Goal: Task Accomplishment & Management: Manage account settings

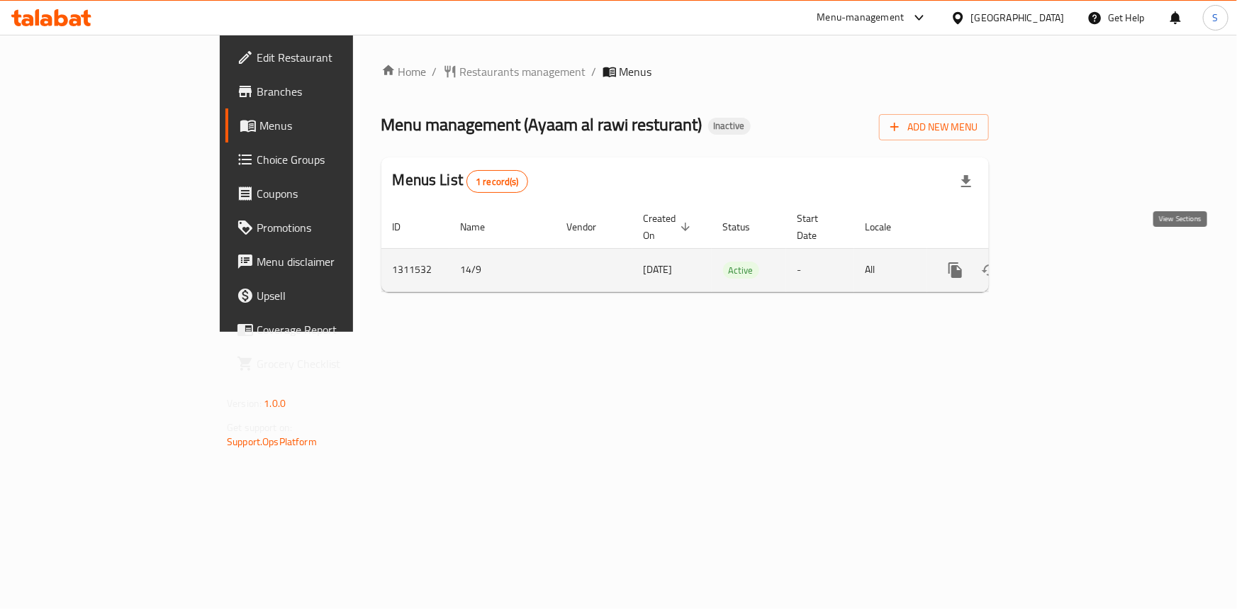
click at [1075, 259] on link "enhanced table" at bounding box center [1058, 270] width 34 height 34
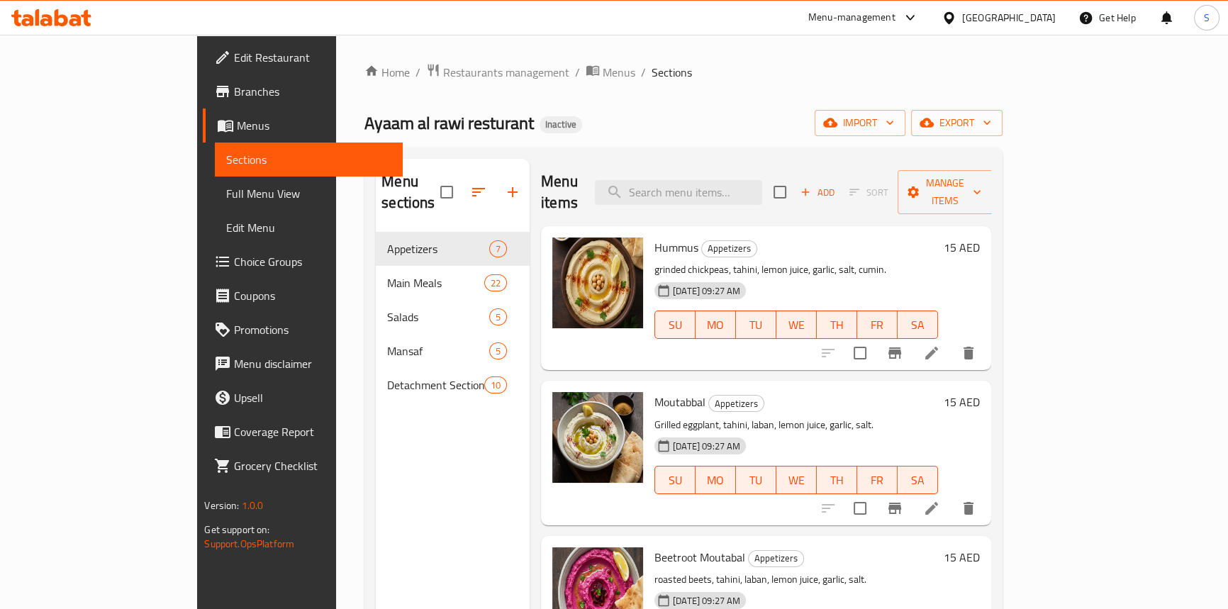
click at [226, 191] on span "Full Menu View" at bounding box center [308, 193] width 164 height 17
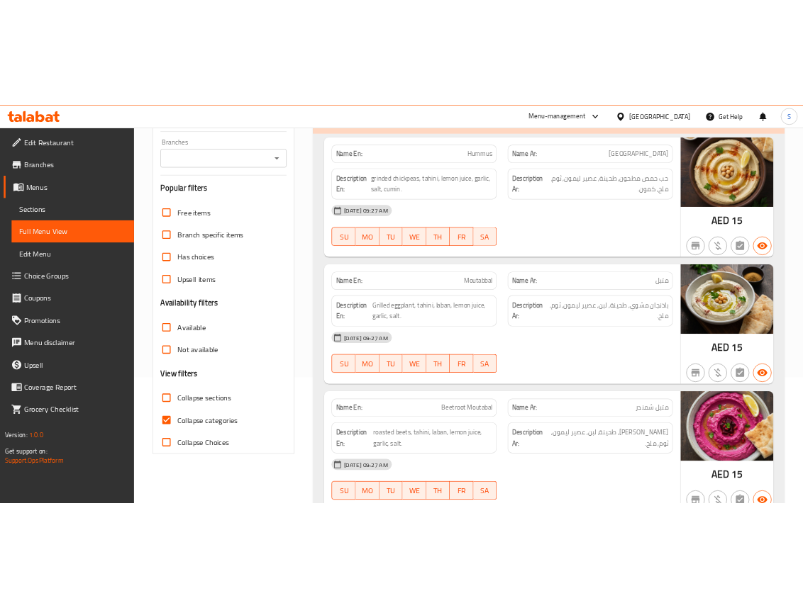
scroll to position [193, 0]
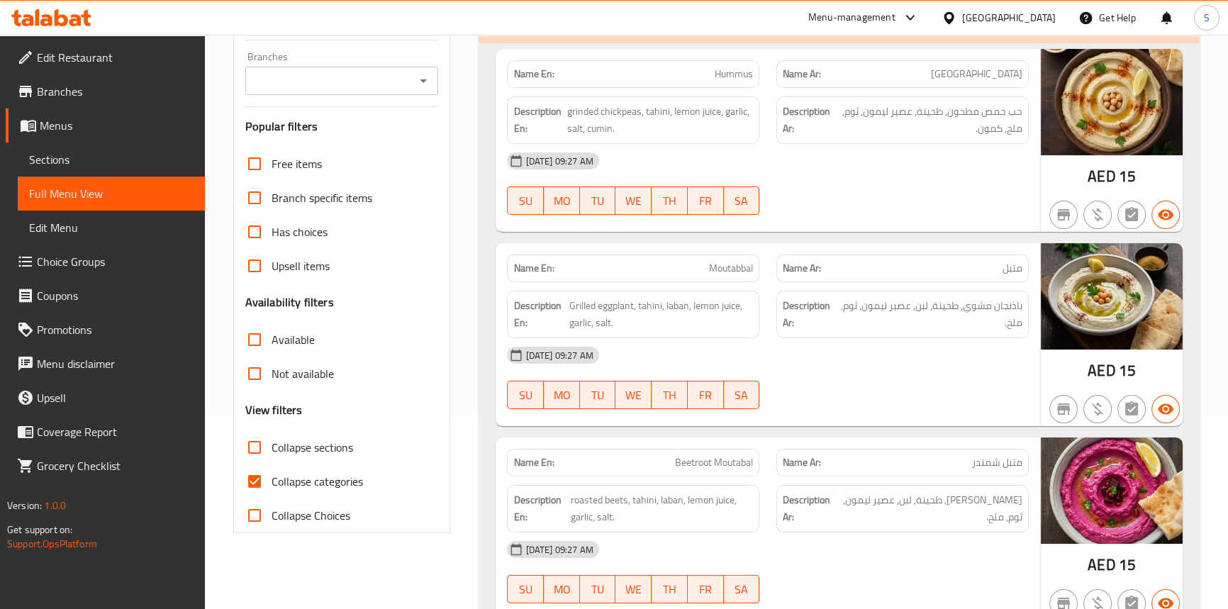
click at [287, 481] on span "Collapse categories" at bounding box center [317, 481] width 91 height 17
click at [272, 481] on input "Collapse categories" at bounding box center [255, 481] width 34 height 34
checkbox input "false"
click at [654, 349] on div "14-09-2025 09:27 AM" at bounding box center [767, 355] width 538 height 34
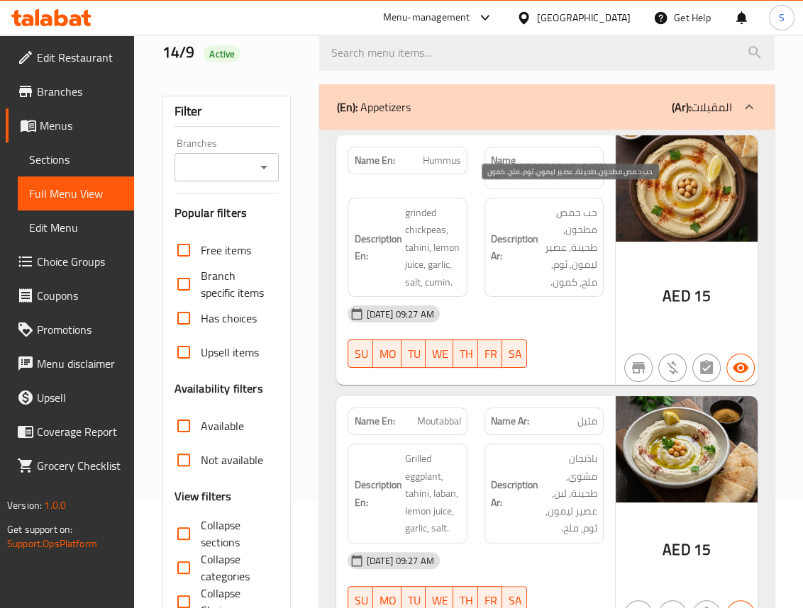
scroll to position [128, 0]
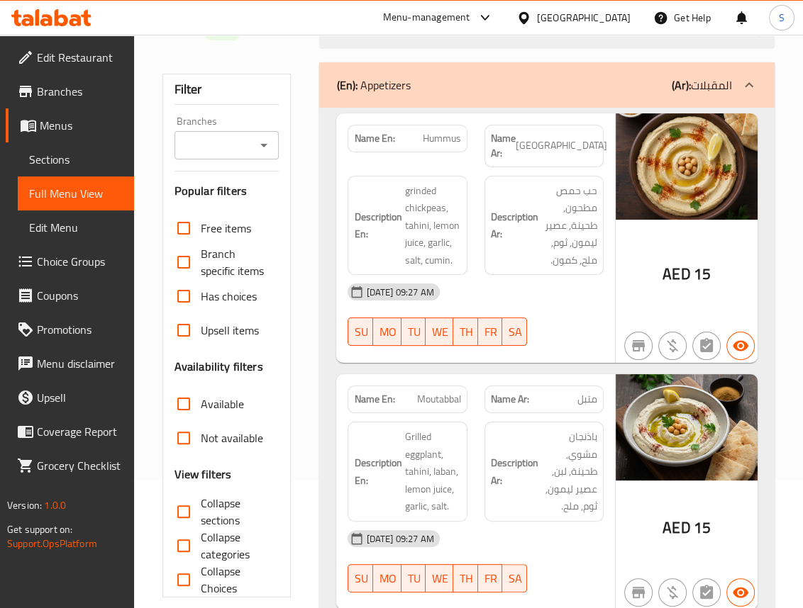
click at [546, 296] on div "14-09-2025 09:27 AM SU MO TU WE TH FR SA" at bounding box center [475, 314] width 272 height 79
click at [568, 310] on div "14-09-2025 09:27 AM SU MO TU WE TH FR SA" at bounding box center [475, 314] width 272 height 79
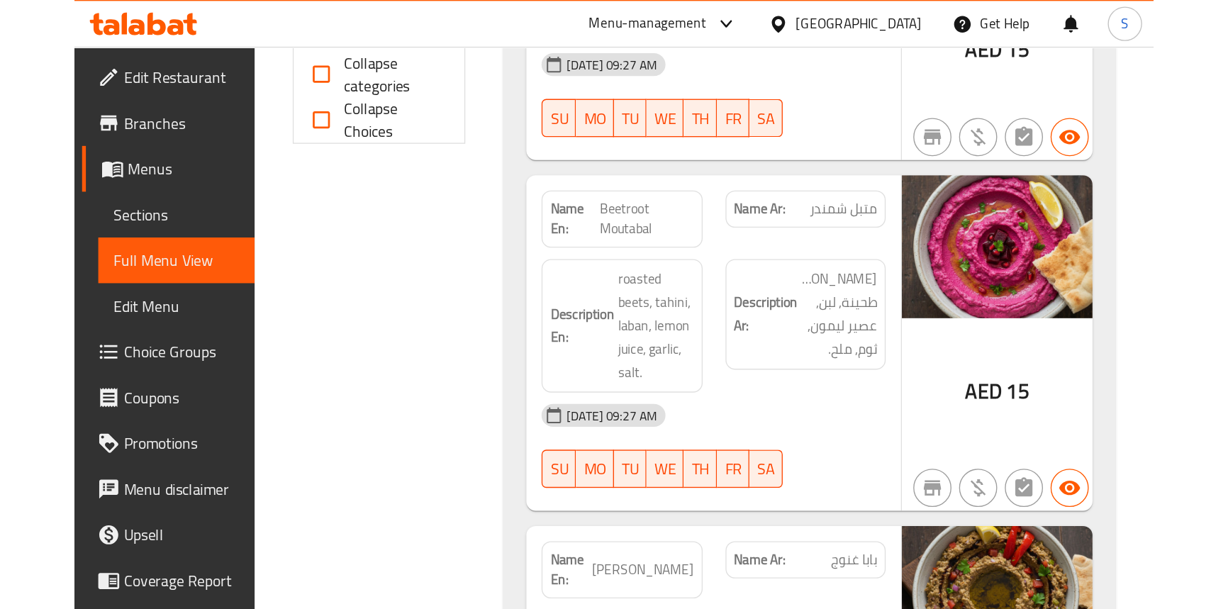
scroll to position [1444, 0]
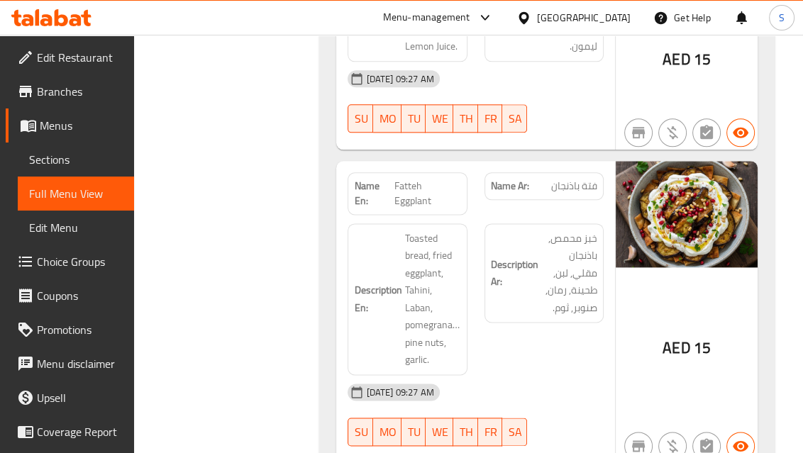
click at [576, 375] on div "14-09-2025 09:27 AM" at bounding box center [475, 392] width 272 height 34
click at [501, 256] on strong "Description Ar:" at bounding box center [515, 273] width 48 height 35
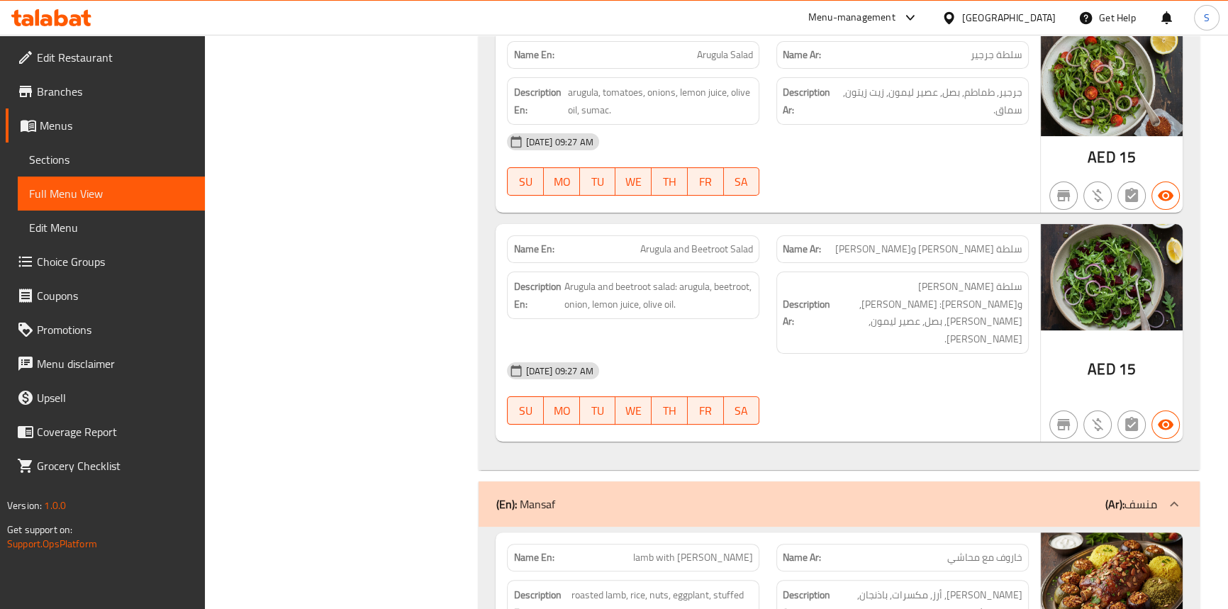
scroll to position [7154, 0]
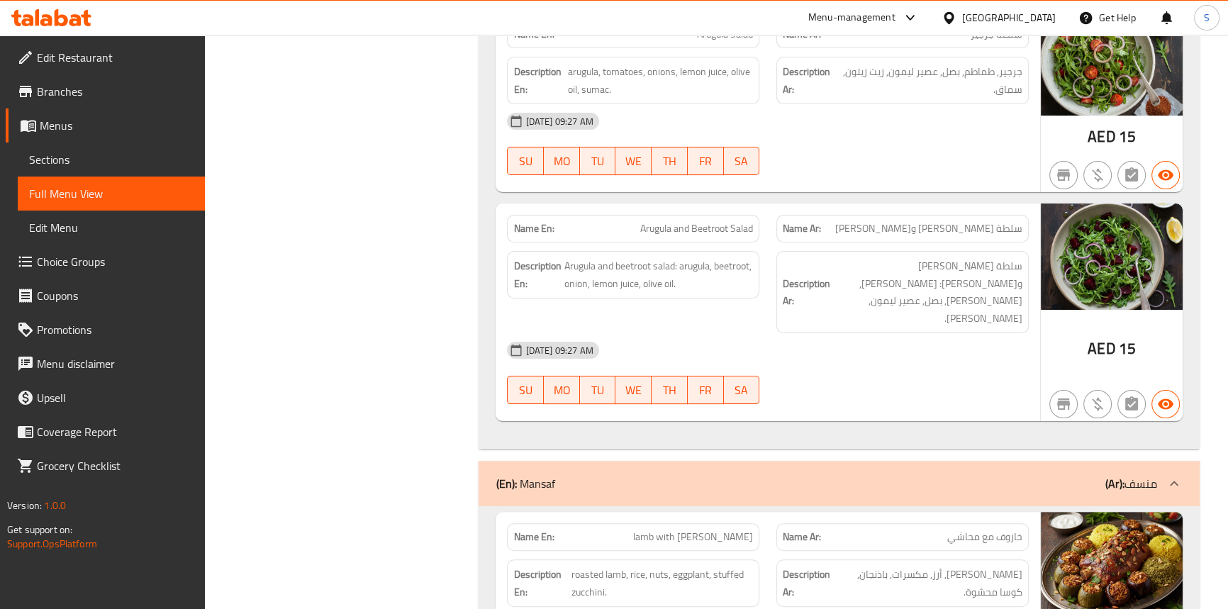
click at [681, 234] on span "Arugula and Beetroot Salad" at bounding box center [696, 228] width 113 height 15
copy span "Arugula and Beetroot Salad"
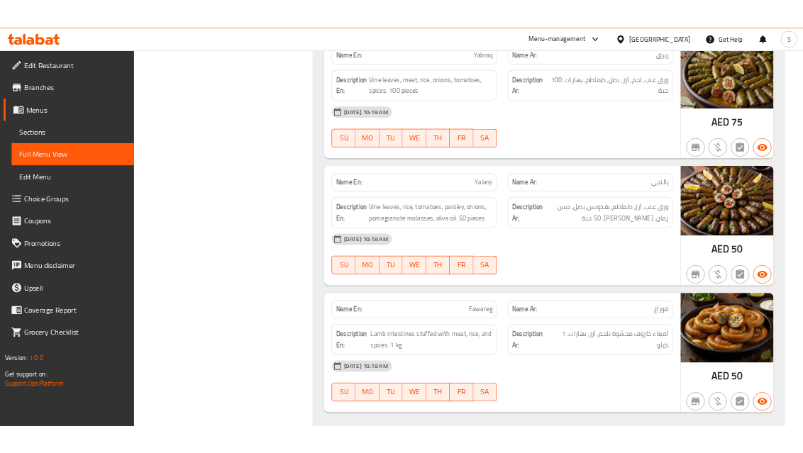
scroll to position [10011, 0]
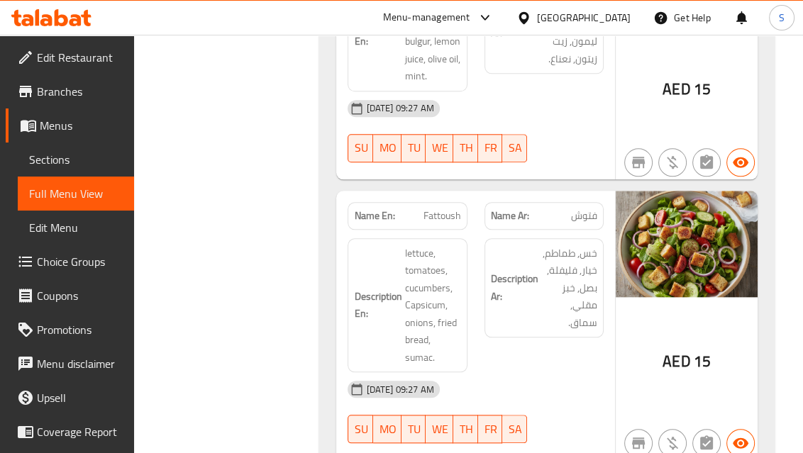
click at [596, 372] on div "14-09-2025 09:27 AM" at bounding box center [475, 389] width 272 height 34
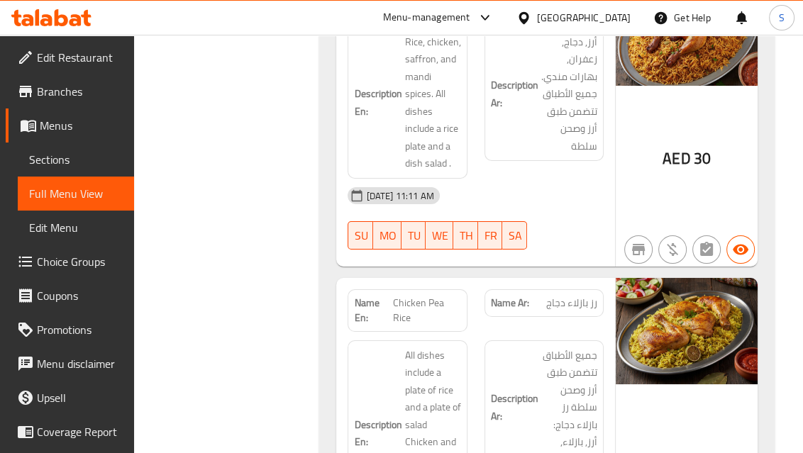
click at [575, 296] on span "رز بازلاء دجاج" at bounding box center [571, 303] width 51 height 15
copy span "رز بازلاء دجاج"
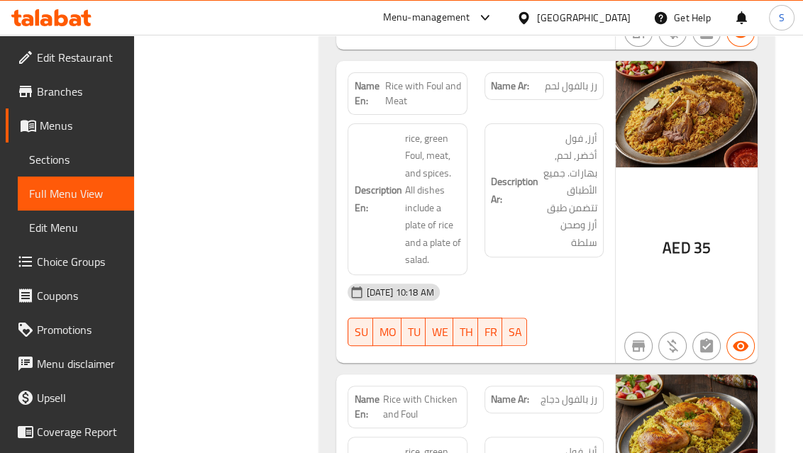
scroll to position [4843, 0]
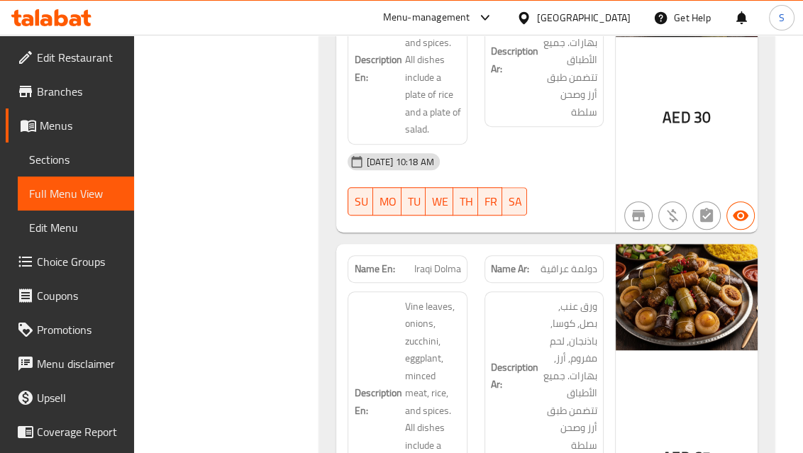
scroll to position [5294, 0]
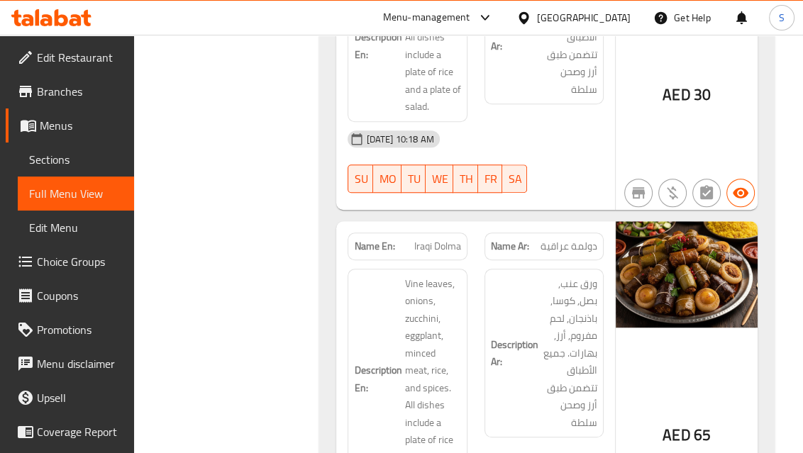
click at [562, 233] on div "Name Ar: دولمة عراقية" at bounding box center [543, 247] width 119 height 28
copy span "دولمة عراقية"
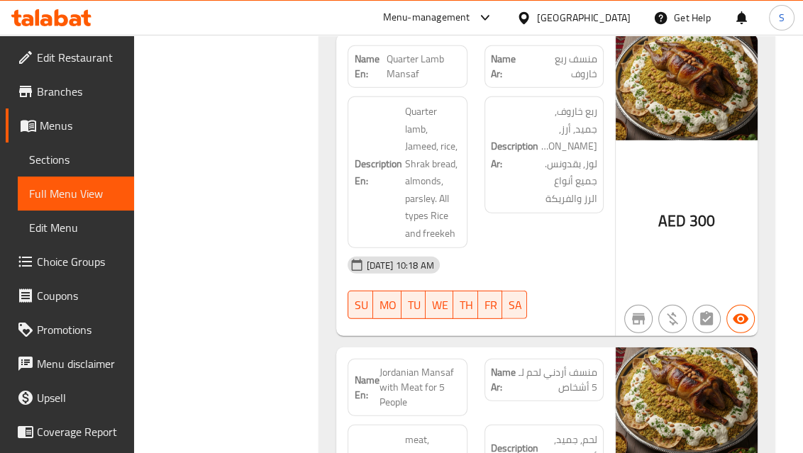
scroll to position [10011, 0]
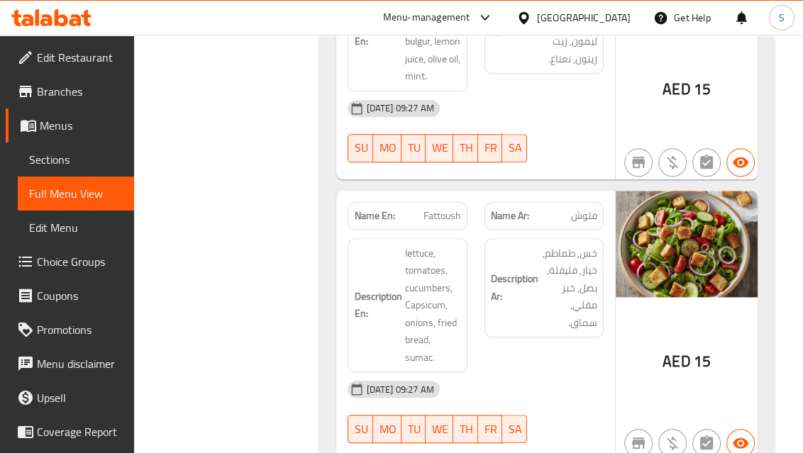
click at [554, 372] on div "14-09-2025 09:27 AM" at bounding box center [475, 389] width 272 height 34
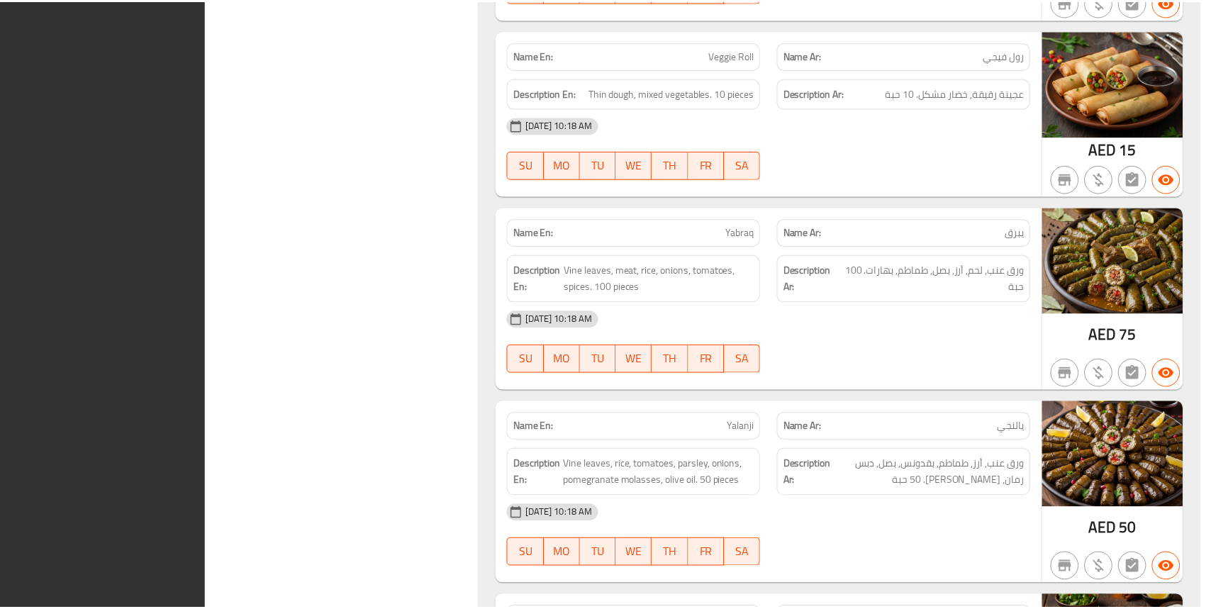
scroll to position [9976, 0]
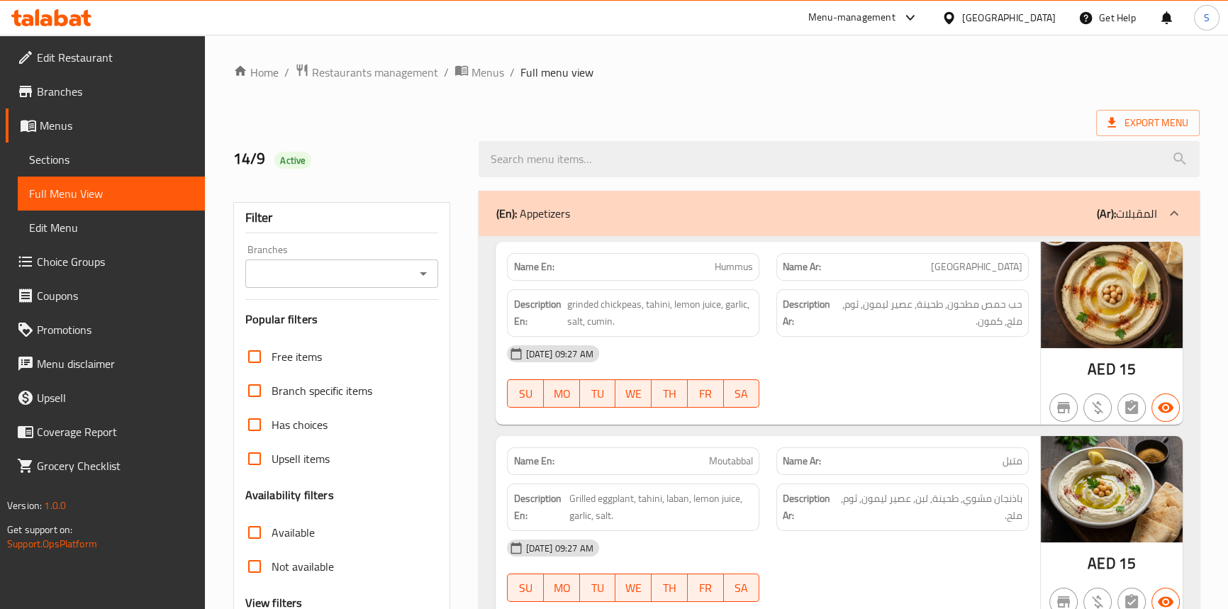
click at [84, 169] on link "Sections" at bounding box center [111, 160] width 187 height 34
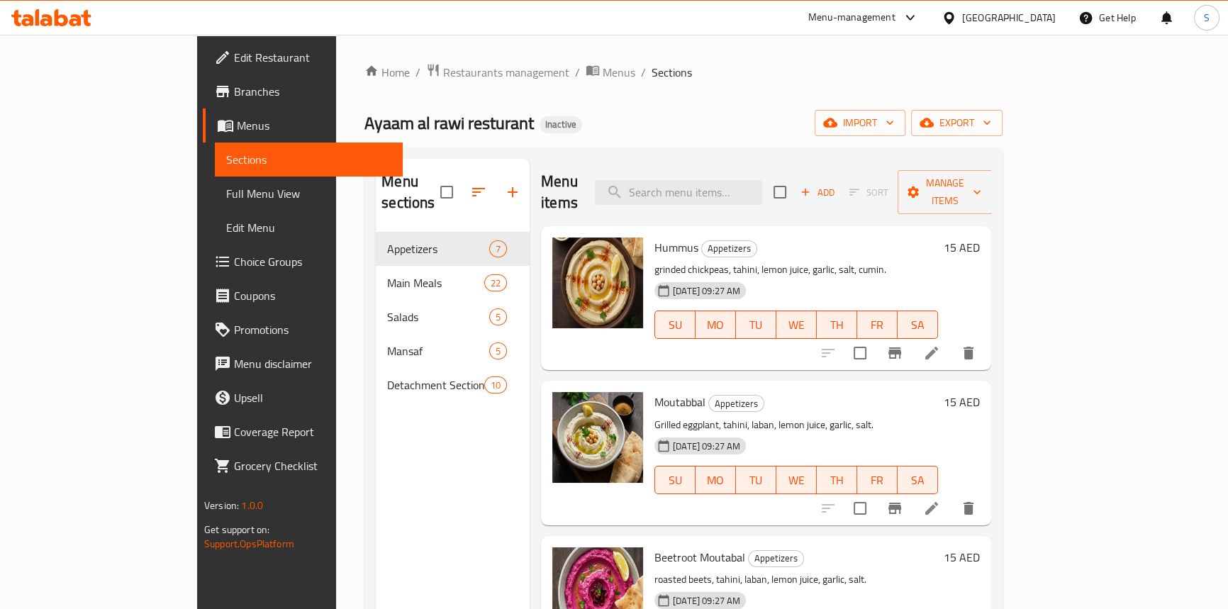
click at [694, 163] on div "Menu items Add Sort Manage items" at bounding box center [766, 192] width 450 height 67
click at [706, 180] on input "search" at bounding box center [678, 192] width 167 height 25
paste input "Arugula and Beetroot Salad"
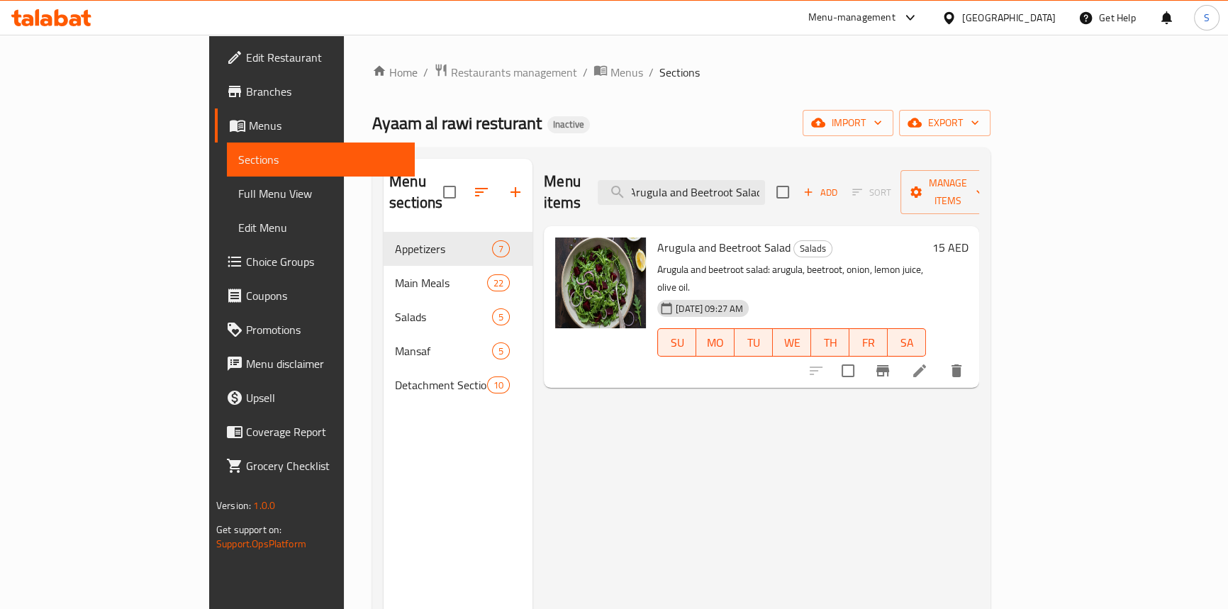
type input "Arugula and Beetroot Salad"
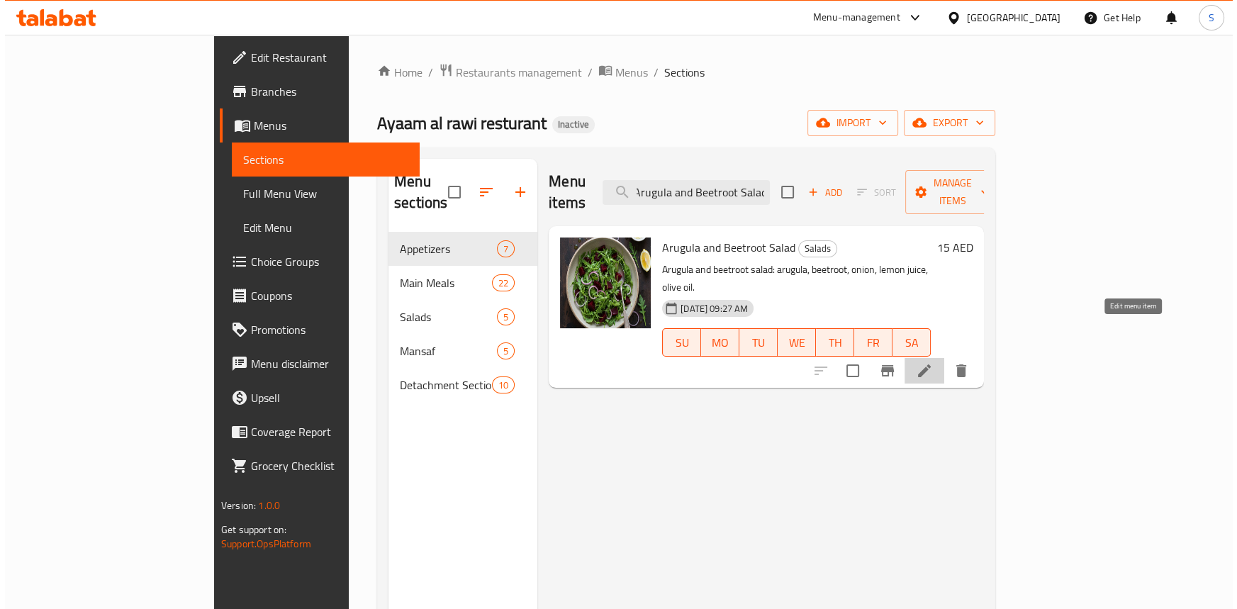
scroll to position [0, 0]
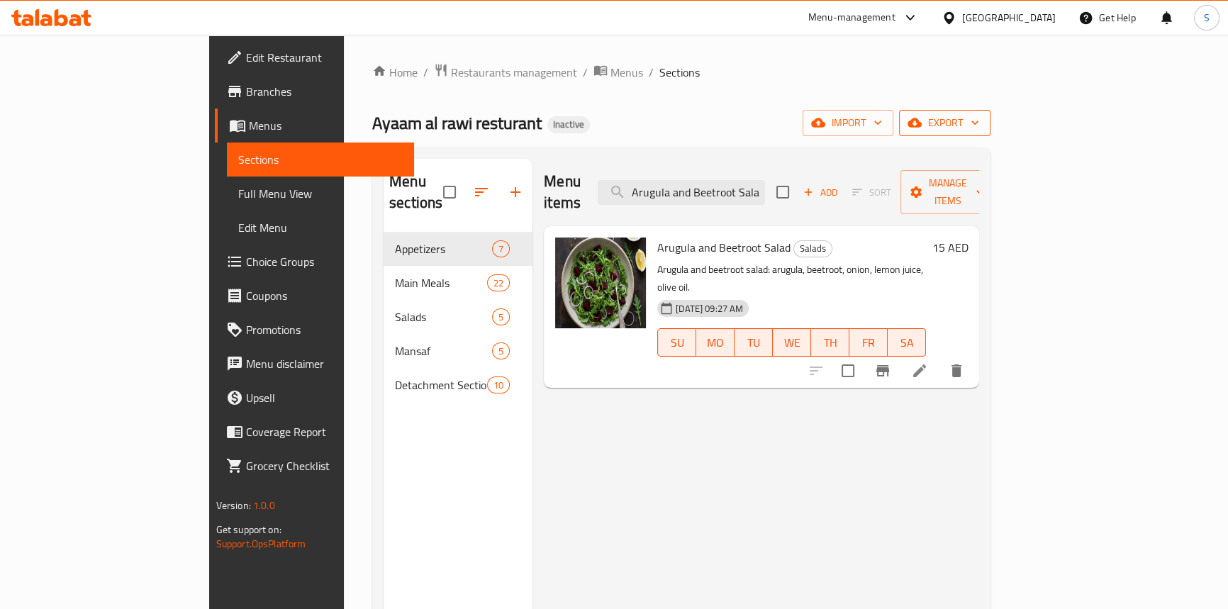
click at [979, 130] on span "export" at bounding box center [944, 123] width 69 height 18
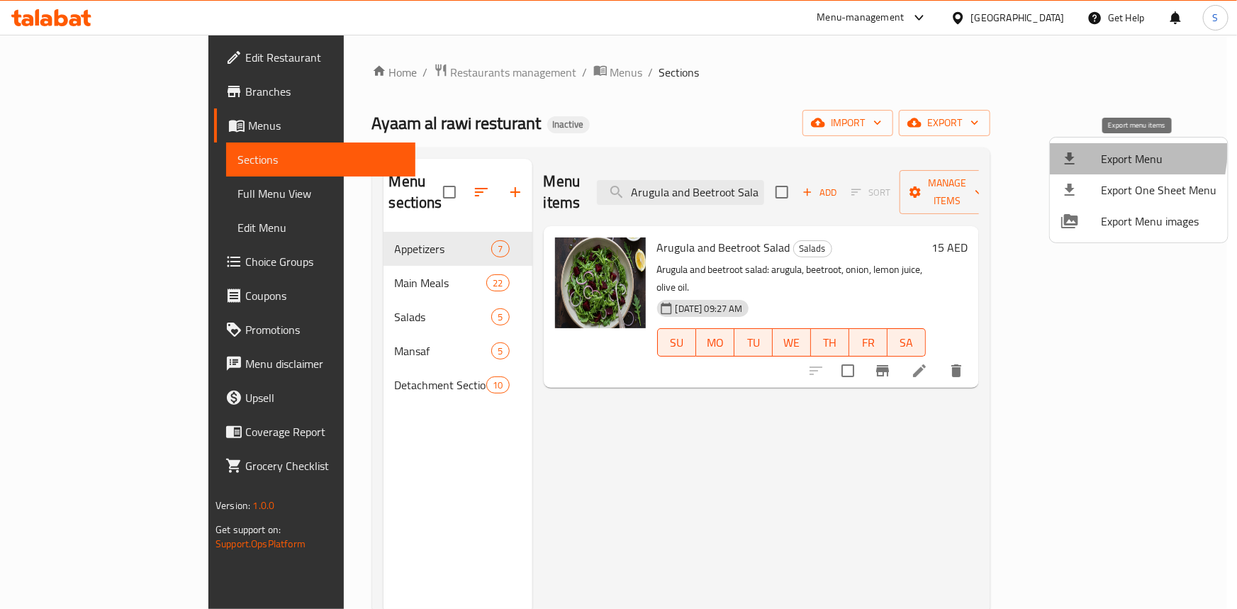
click at [1098, 150] on div at bounding box center [1081, 158] width 40 height 17
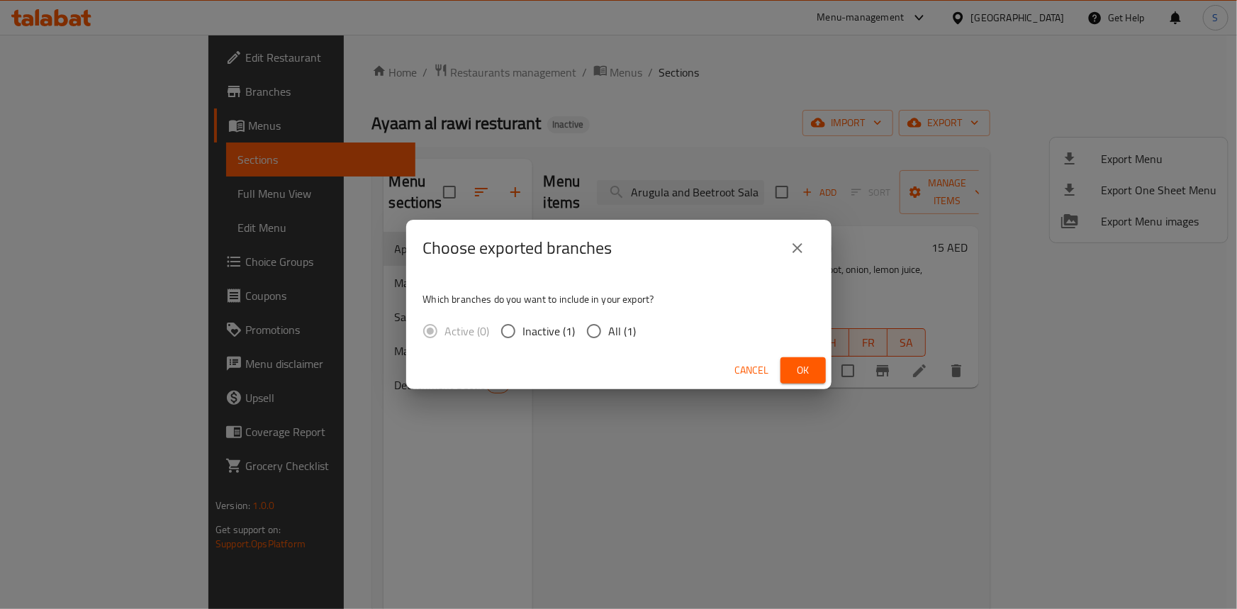
click at [612, 328] on span "All (1)" at bounding box center [623, 331] width 28 height 17
click at [609, 328] on input "All (1)" at bounding box center [594, 331] width 30 height 30
radio input "true"
click at [803, 362] on span "Ok" at bounding box center [803, 371] width 23 height 18
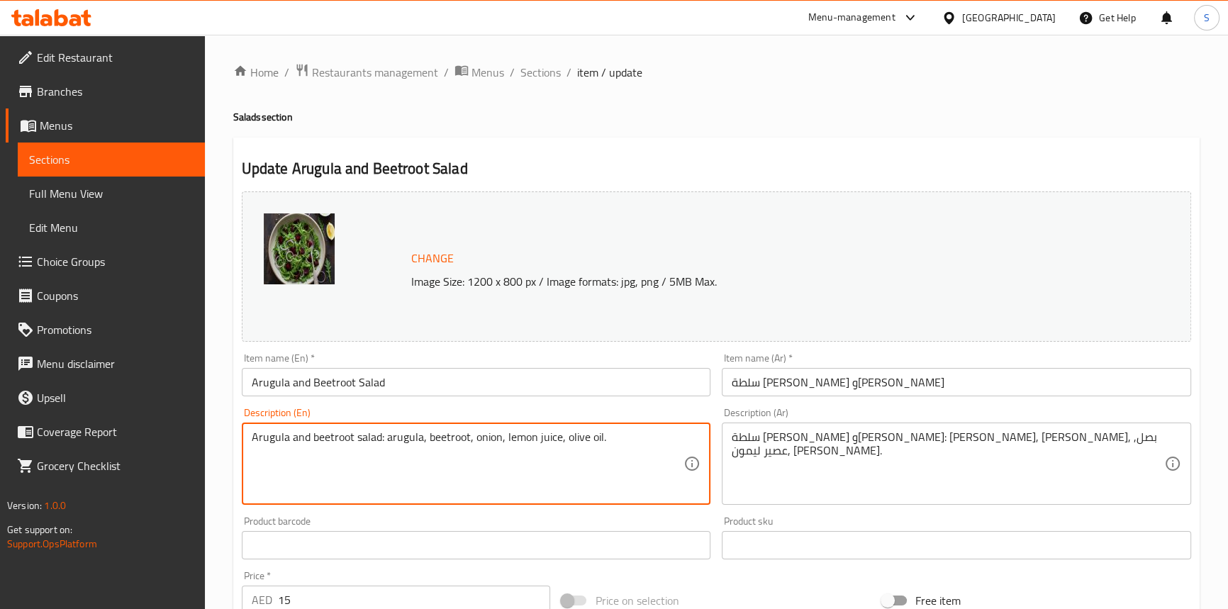
drag, startPoint x: 381, startPoint y: 440, endPoint x: 184, endPoint y: 442, distance: 197.1
type textarea "arugula, beetroot, onion, lemon juice, olive oil."
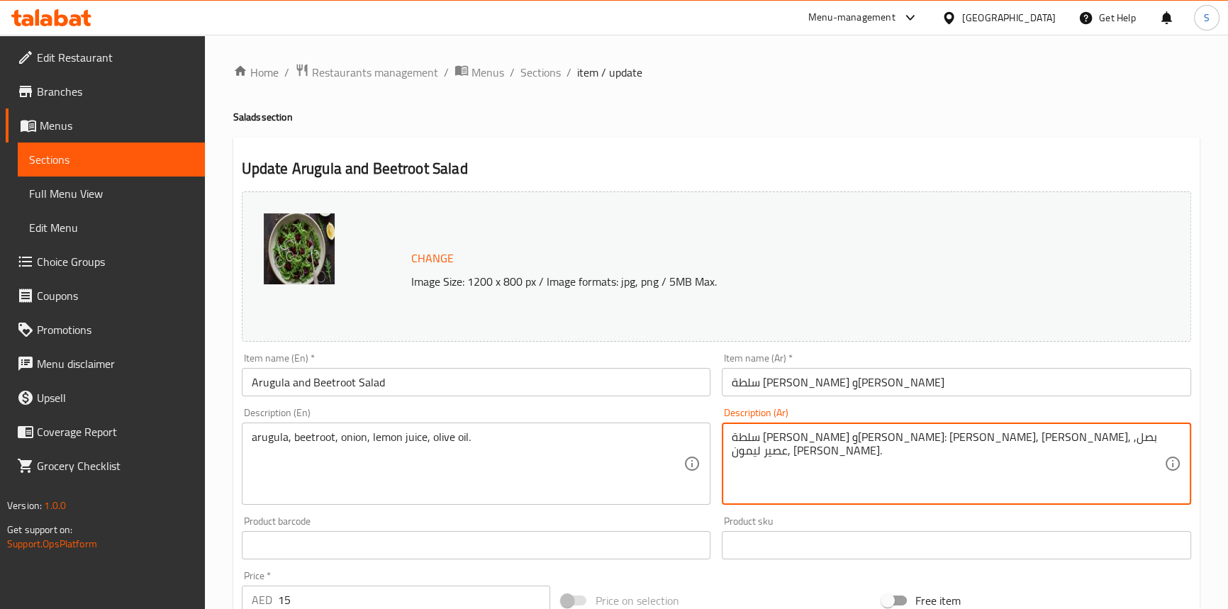
drag, startPoint x: 931, startPoint y: 434, endPoint x: 1028, endPoint y: 440, distance: 97.3
type textarea "جرجير, [PERSON_NAME], بصل, عصير ليمون, [PERSON_NAME]."
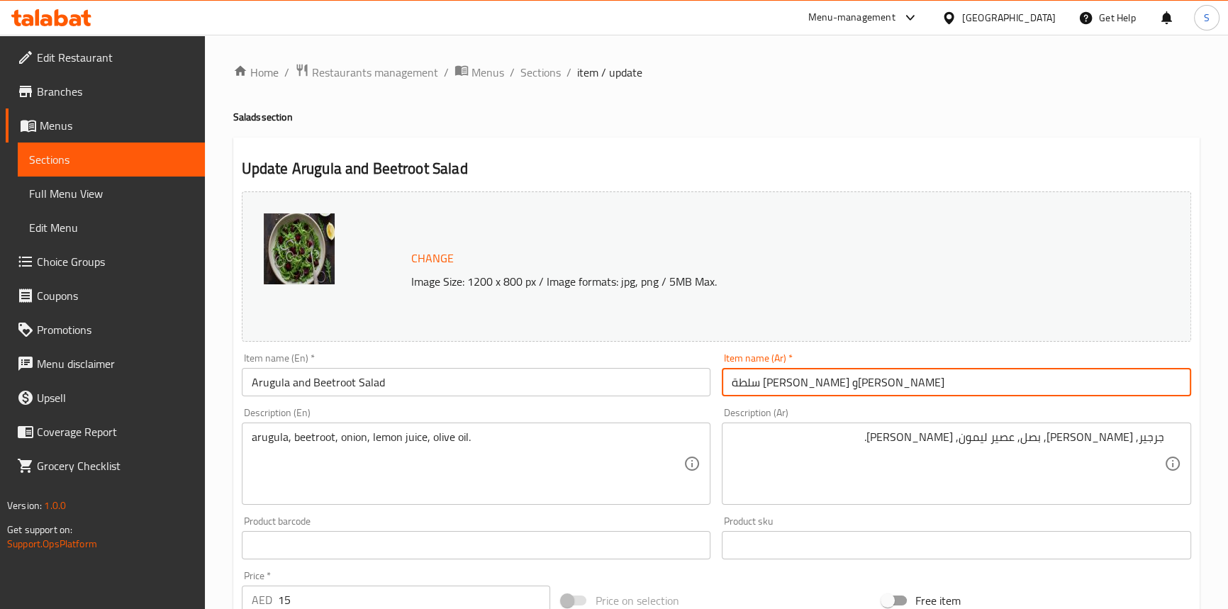
click at [954, 386] on input "سلطة [PERSON_NAME] و[PERSON_NAME]" at bounding box center [956, 382] width 469 height 28
